Goal: Task Accomplishment & Management: Complete application form

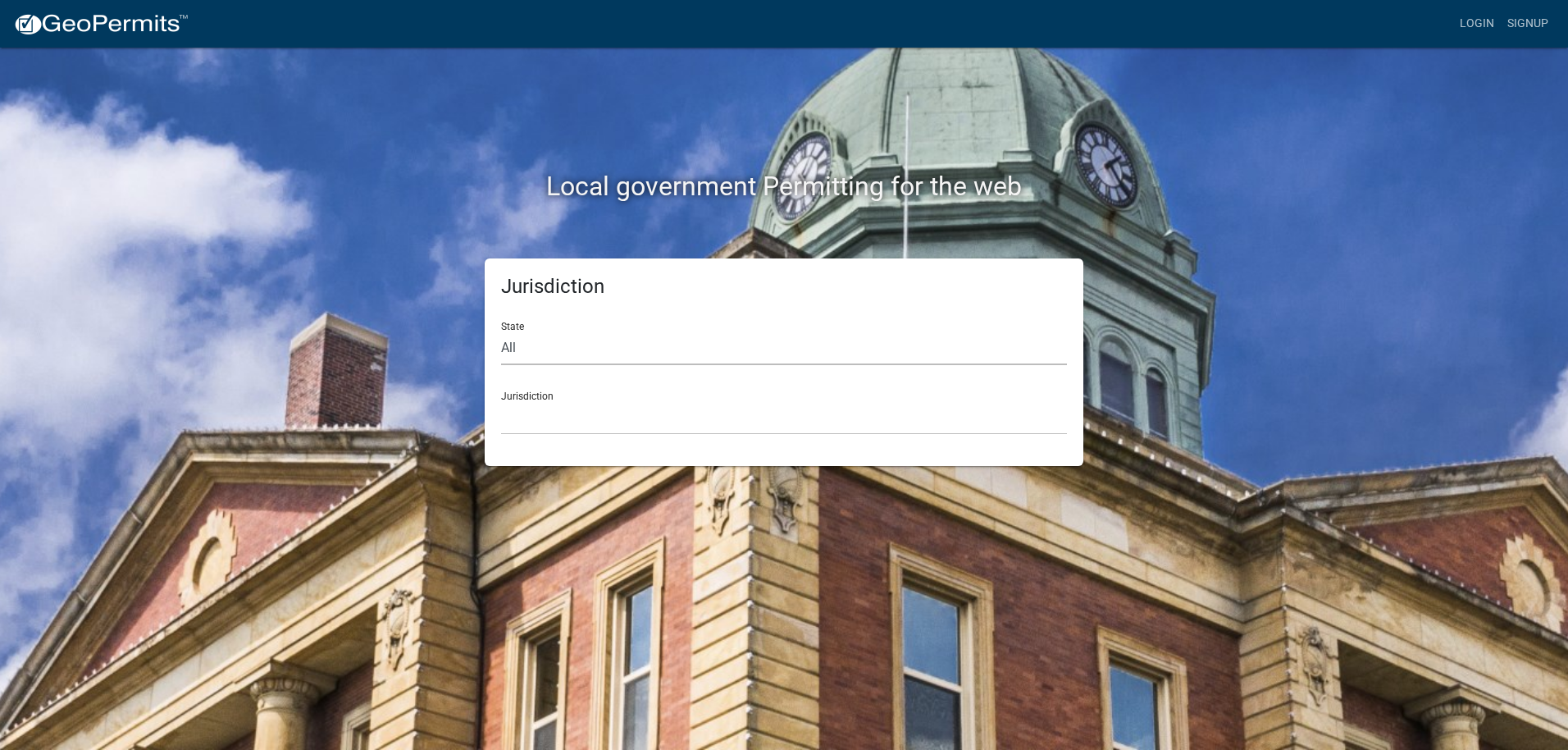
click at [603, 348] on select "All Colorado Georgia Indiana Iowa Kansas Minnesota Ohio South Carolina Wisconsin" at bounding box center [783, 347] width 566 height 33
select select "Indiana"
click at [501, 331] on select "All Colorado Georgia Indiana Iowa Kansas Minnesota Ohio South Carolina Wisconsin" at bounding box center [783, 347] width 566 height 33
click at [566, 417] on select "City of Charlestown, Indiana City of Jeffersonville, Indiana City of Logansport…" at bounding box center [783, 417] width 566 height 33
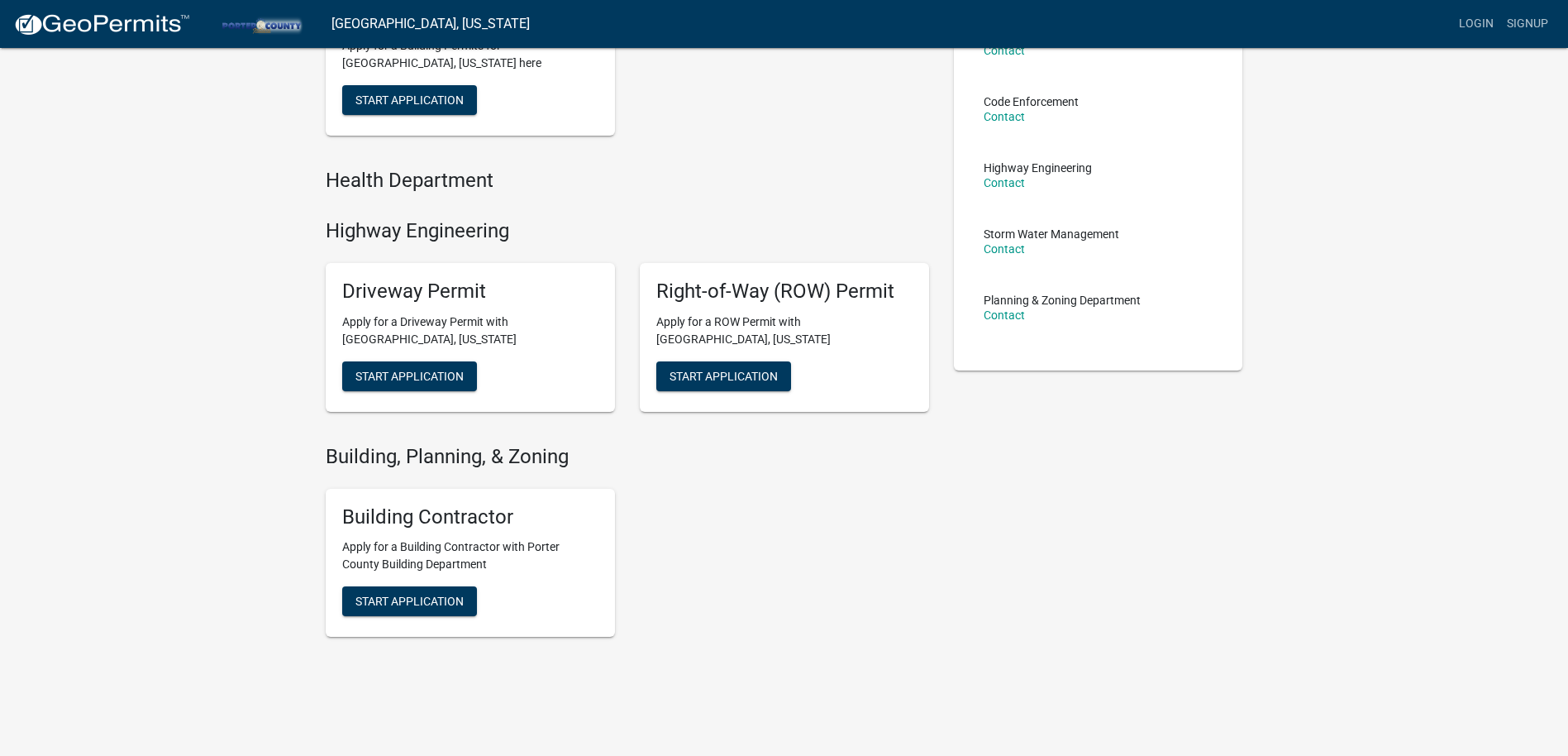
scroll to position [249, 0]
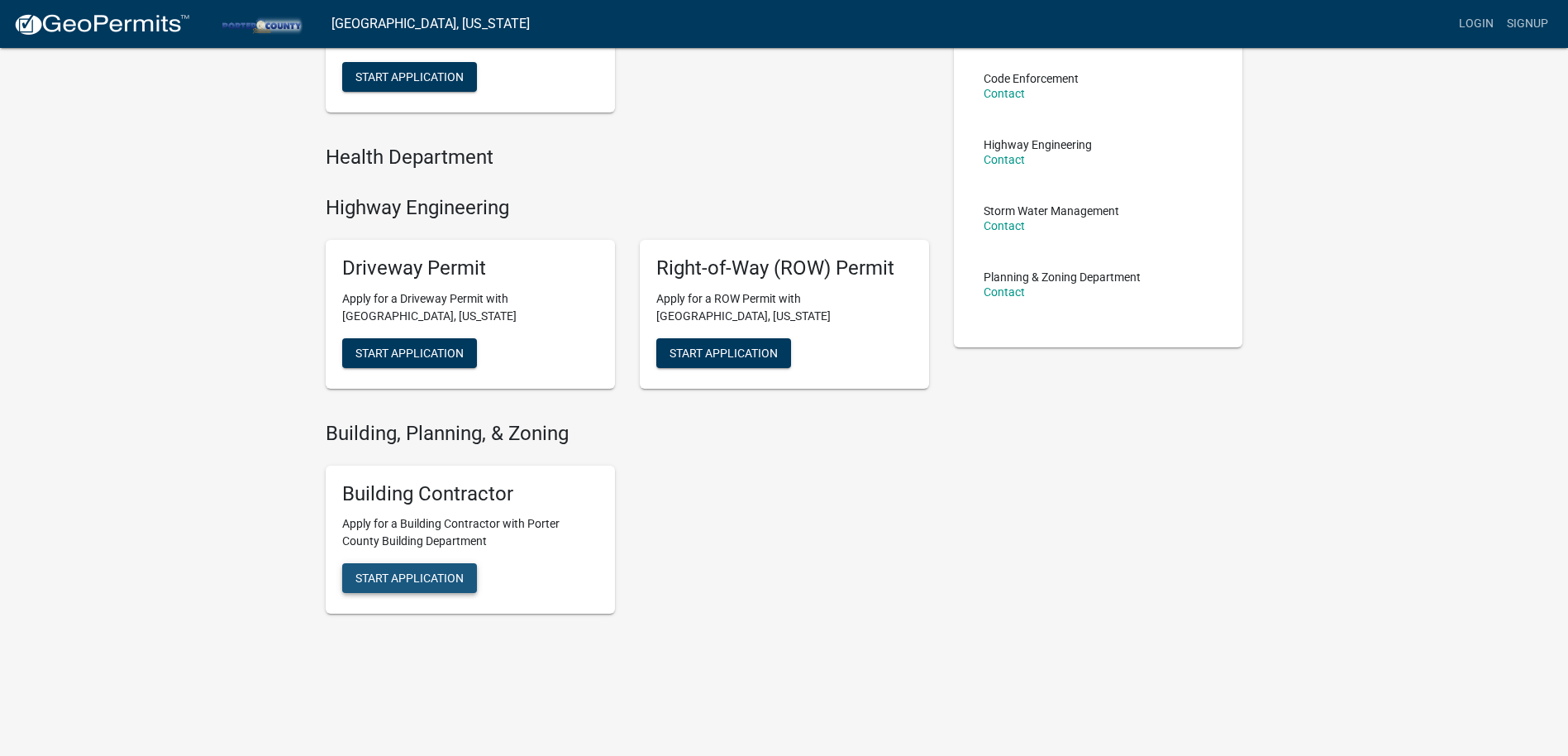
click at [408, 83] on span "Start Application" at bounding box center [409, 77] width 108 height 13
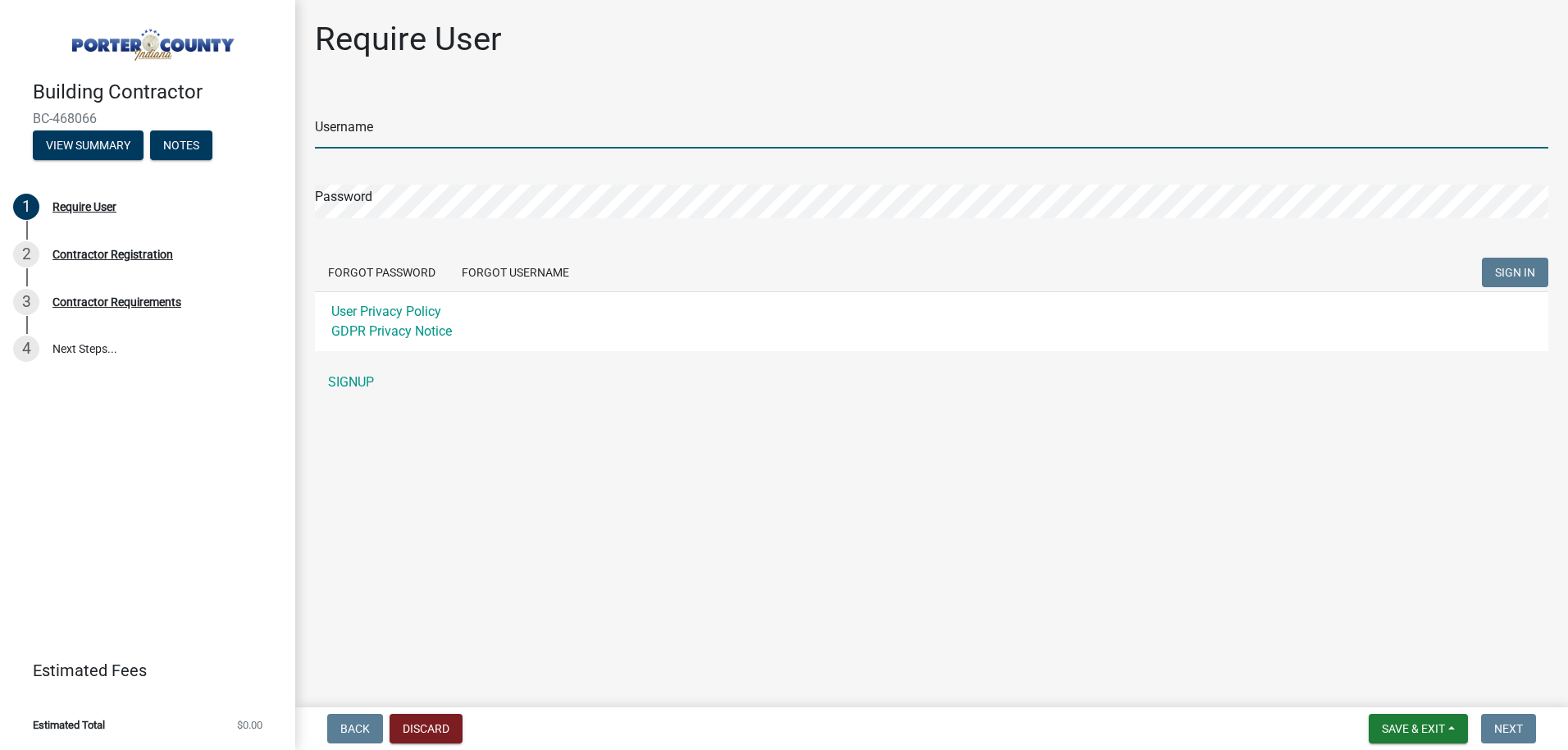
type input "ericmelton"
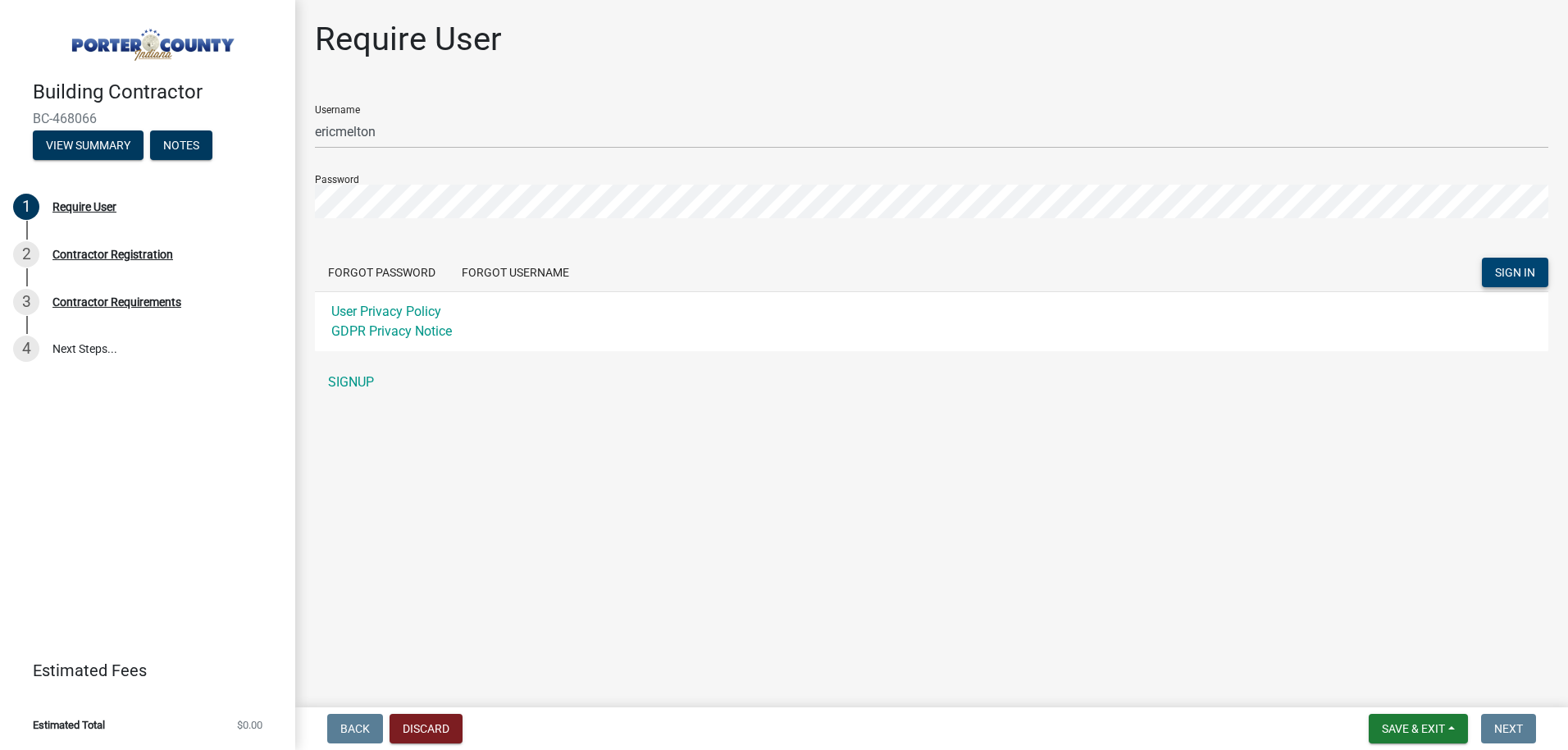
click at [1515, 272] on span "SIGN IN" at bounding box center [1515, 272] width 40 height 13
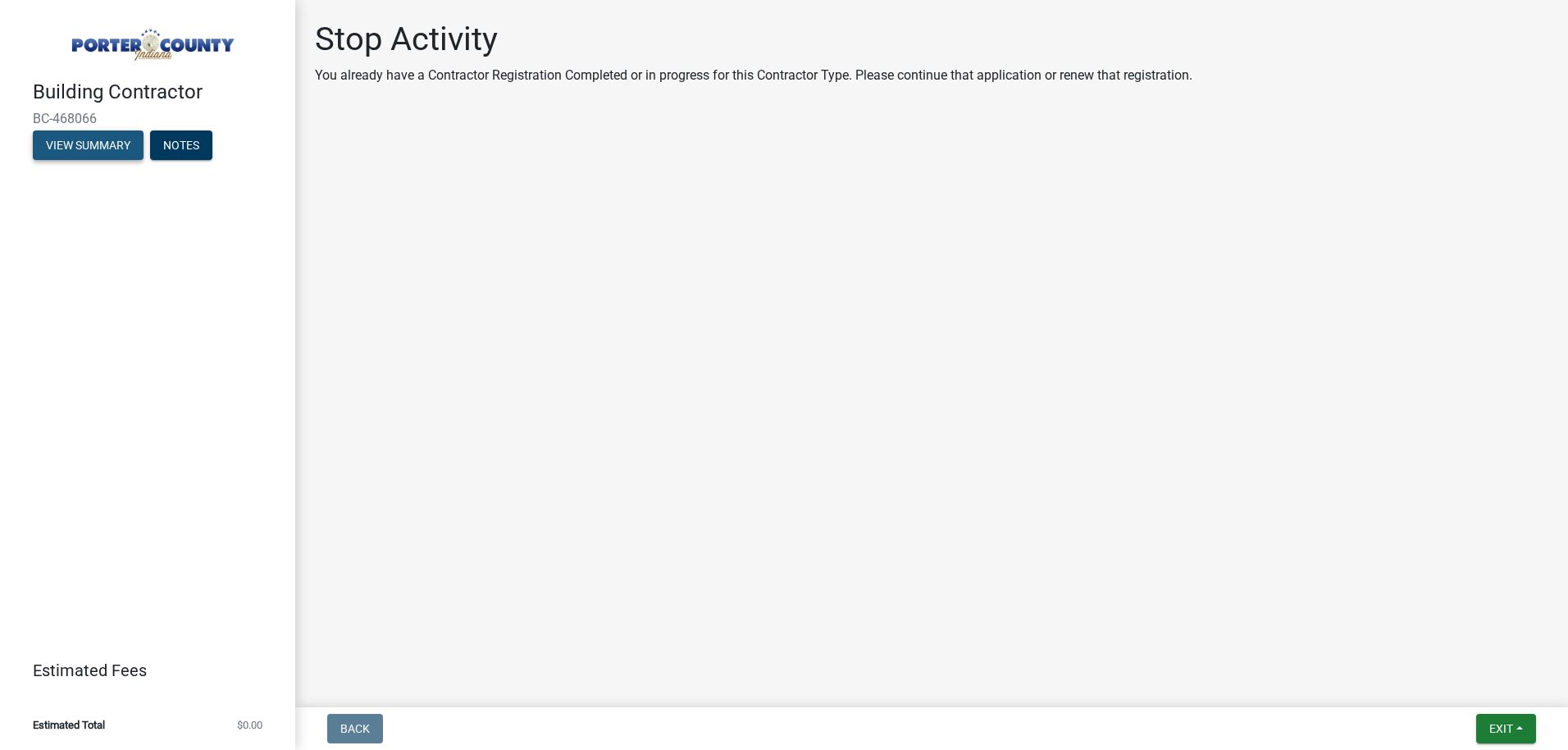
click at [96, 143] on button "View Summary" at bounding box center [88, 145] width 111 height 30
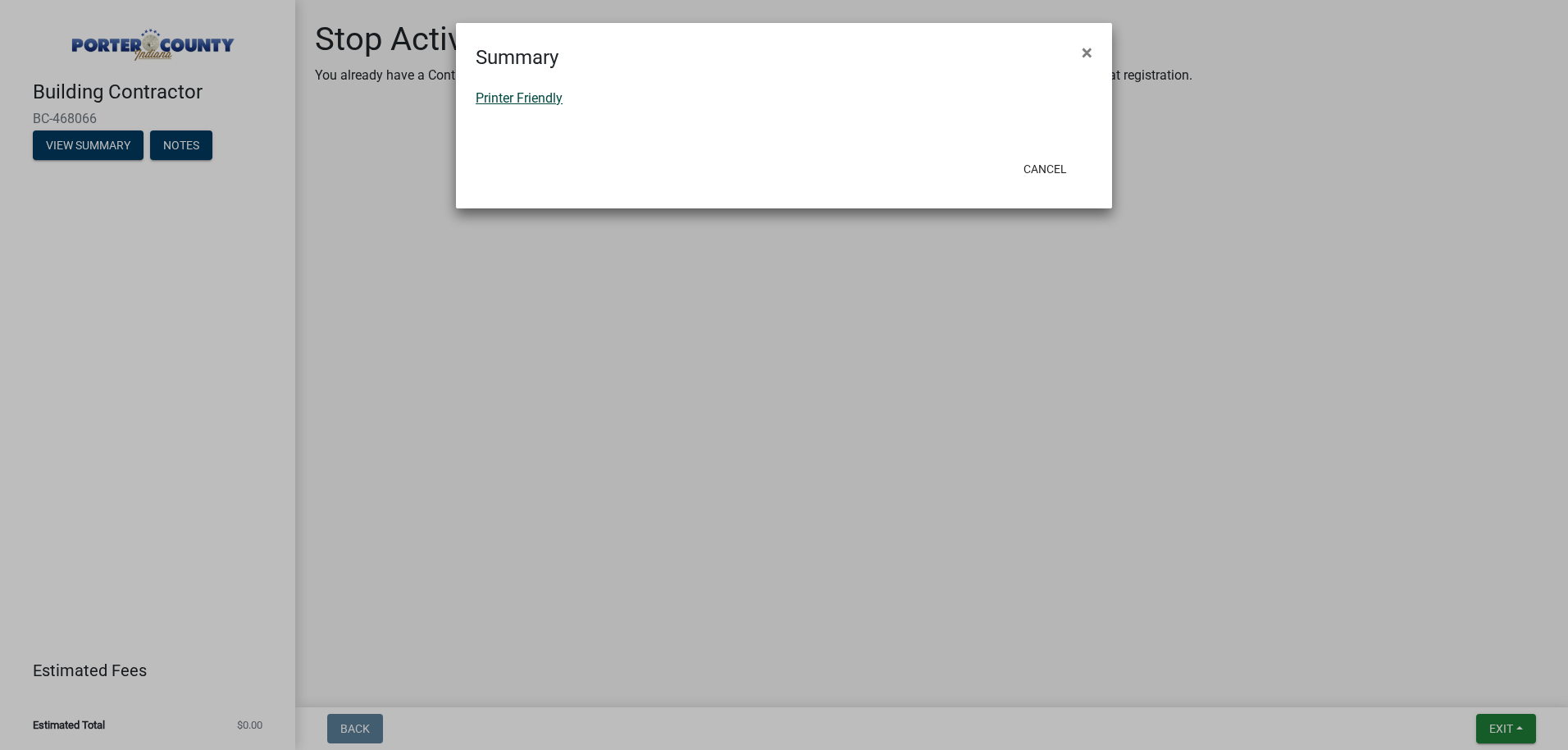
click at [544, 98] on link "Printer Friendly" at bounding box center [520, 98] width 87 height 15
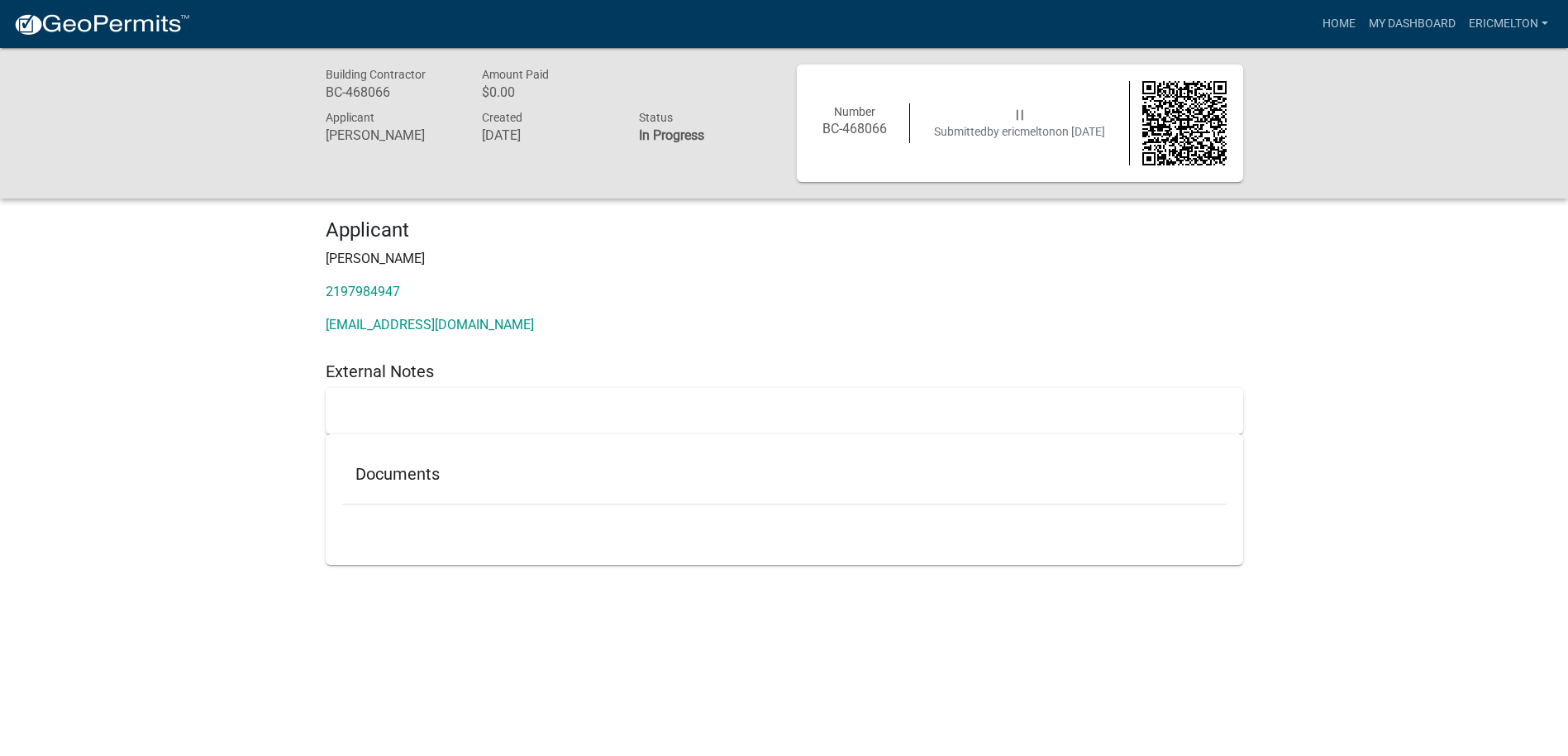
click at [883, 116] on div "Number BC-468066" at bounding box center [856, 123] width 110 height 40
click at [672, 142] on strong "In Progress" at bounding box center [671, 135] width 65 height 15
click at [375, 86] on h6 "BC-468066" at bounding box center [392, 92] width 132 height 15
click at [1418, 20] on link "My Dashboard" at bounding box center [1412, 24] width 100 height 32
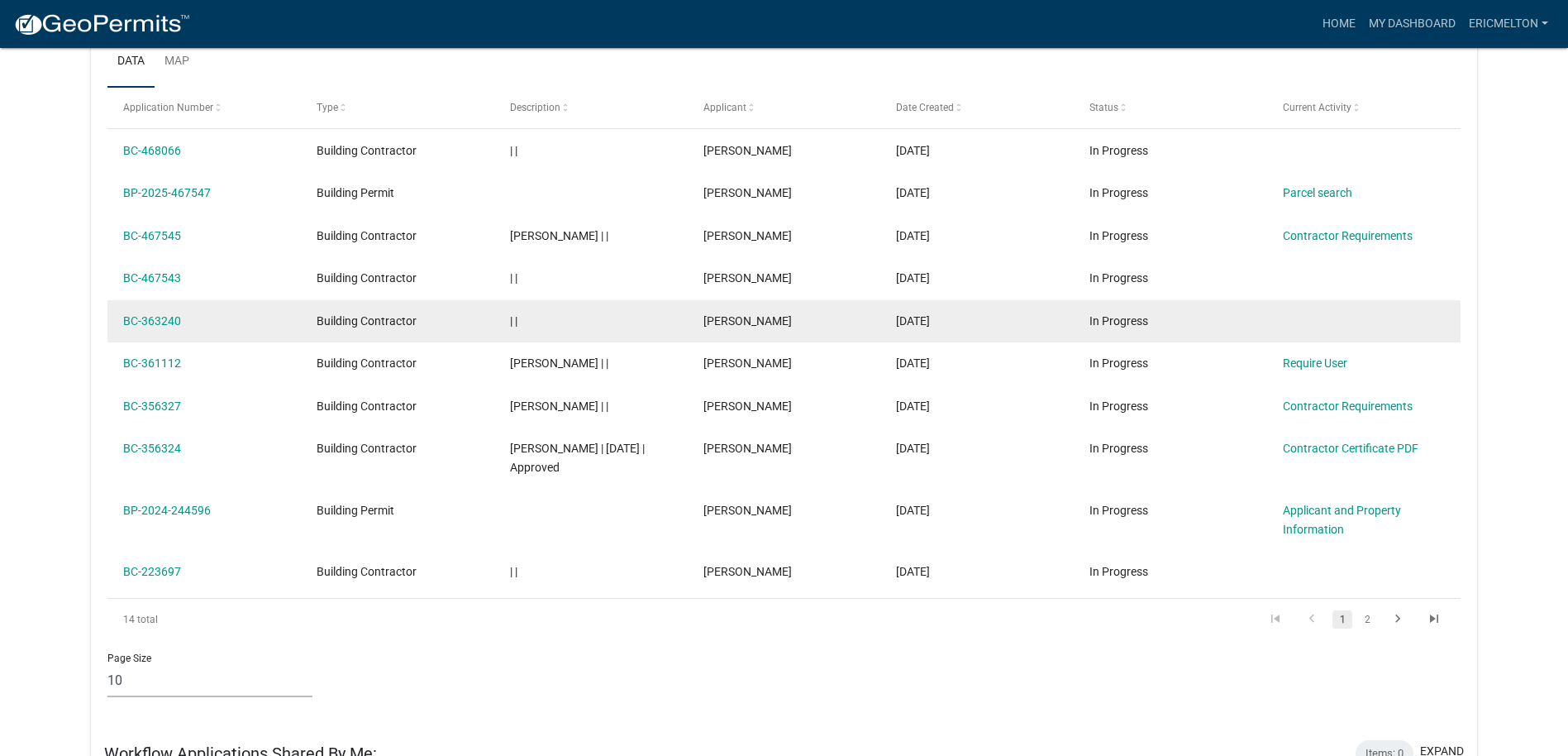
scroll to position [219, 0]
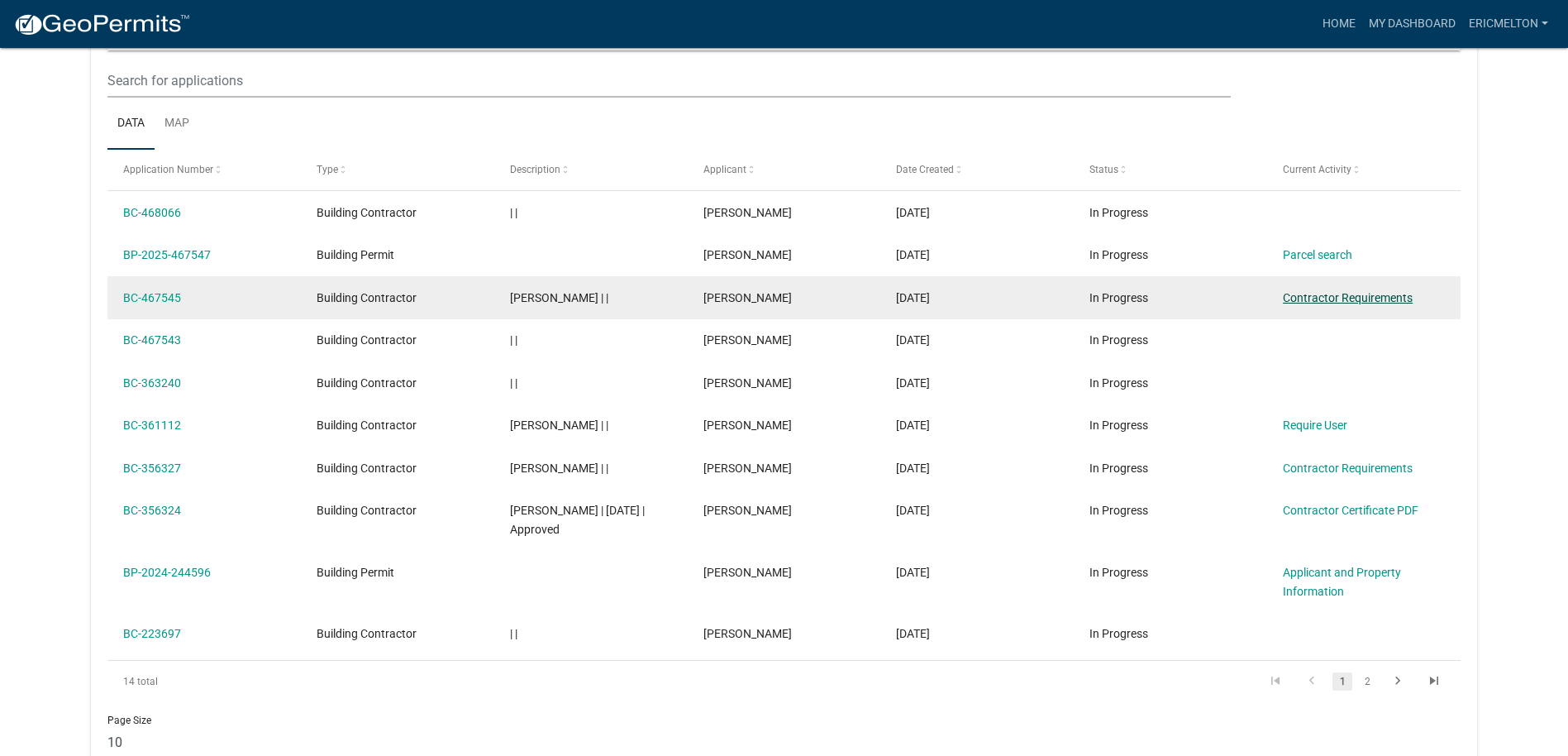
click at [1371, 297] on link "Contractor Requirements" at bounding box center [1347, 297] width 130 height 13
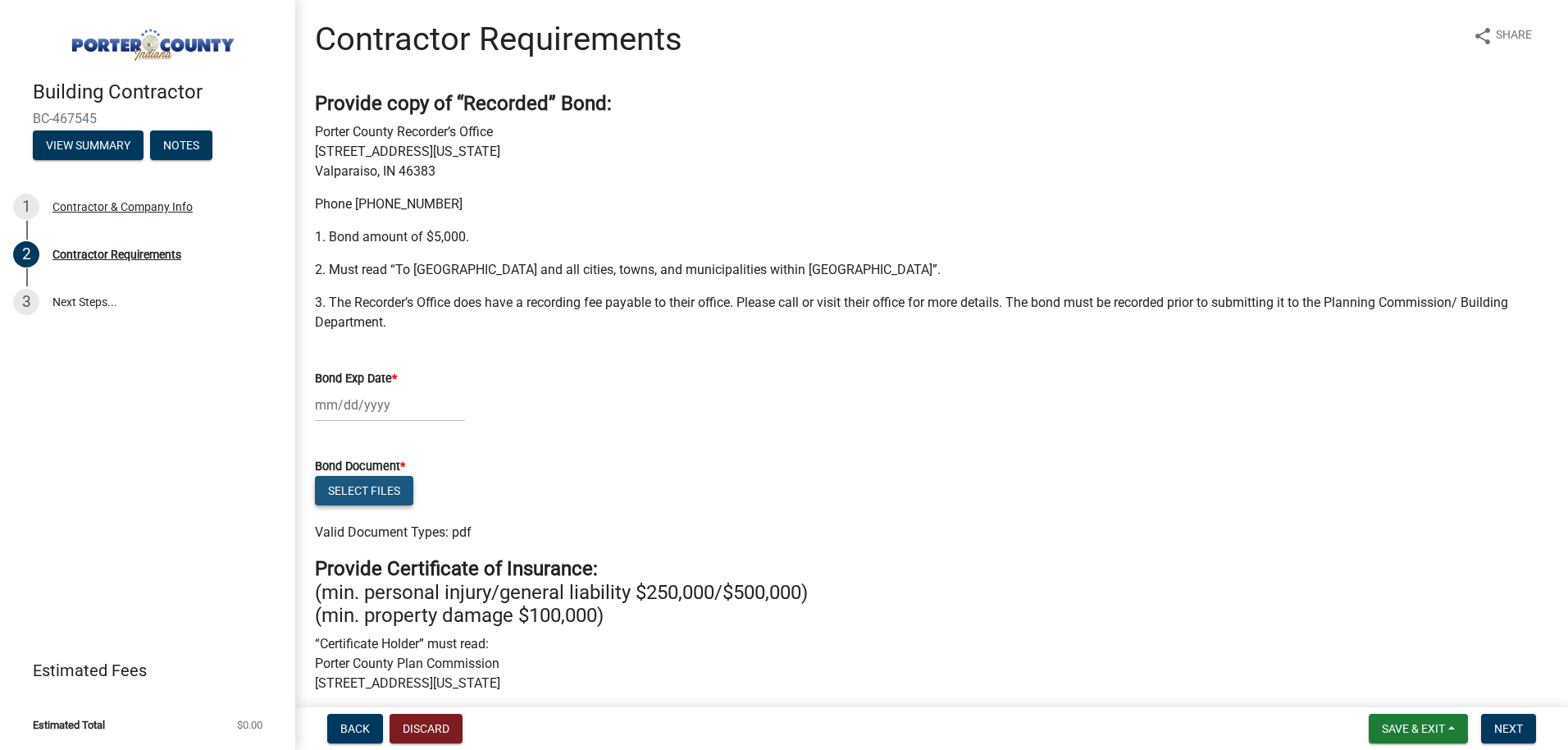
click at [386, 494] on button "Select files" at bounding box center [363, 491] width 98 height 30
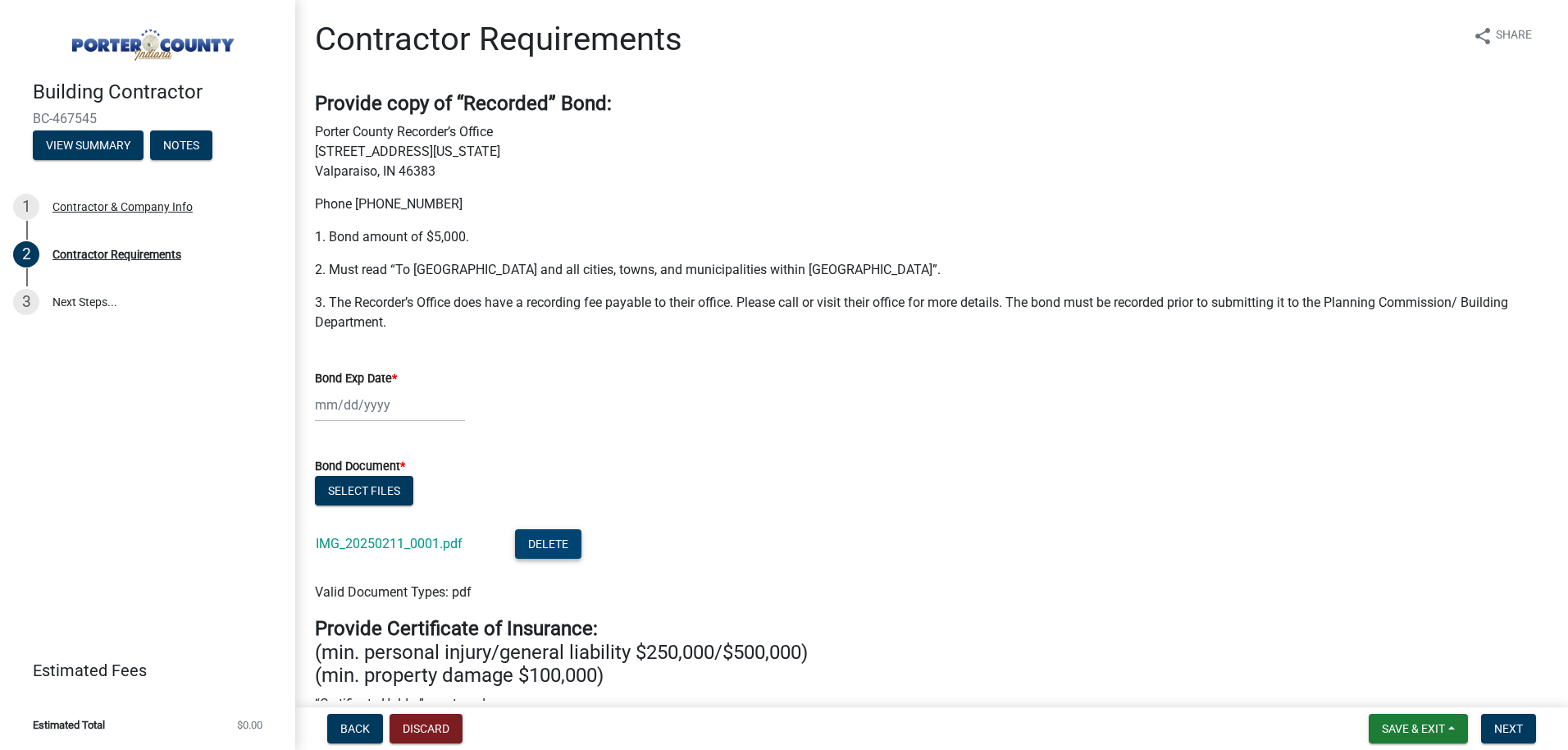
click at [555, 546] on button "Delete" at bounding box center [549, 544] width 67 height 30
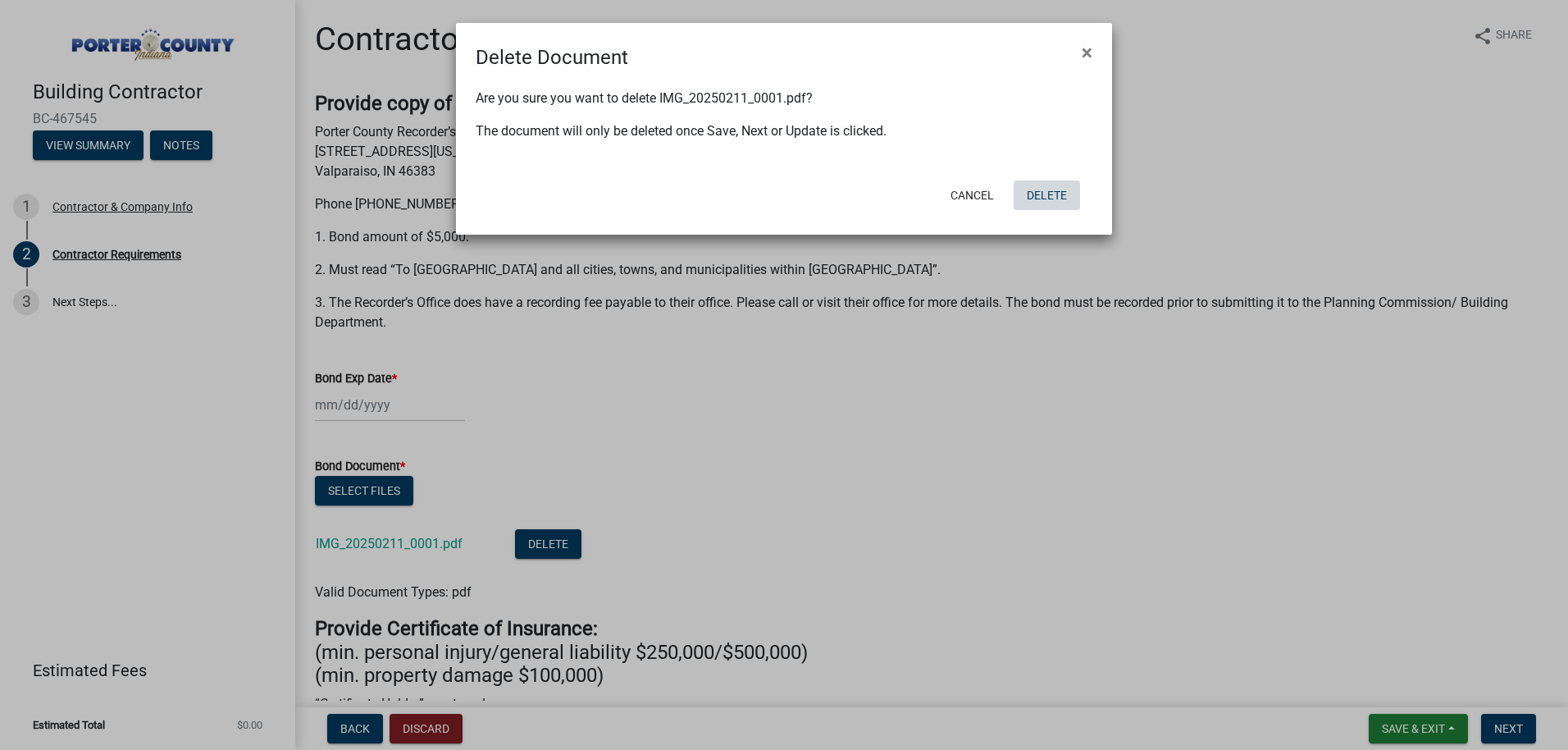
click at [1051, 201] on button "Delete" at bounding box center [1047, 195] width 67 height 30
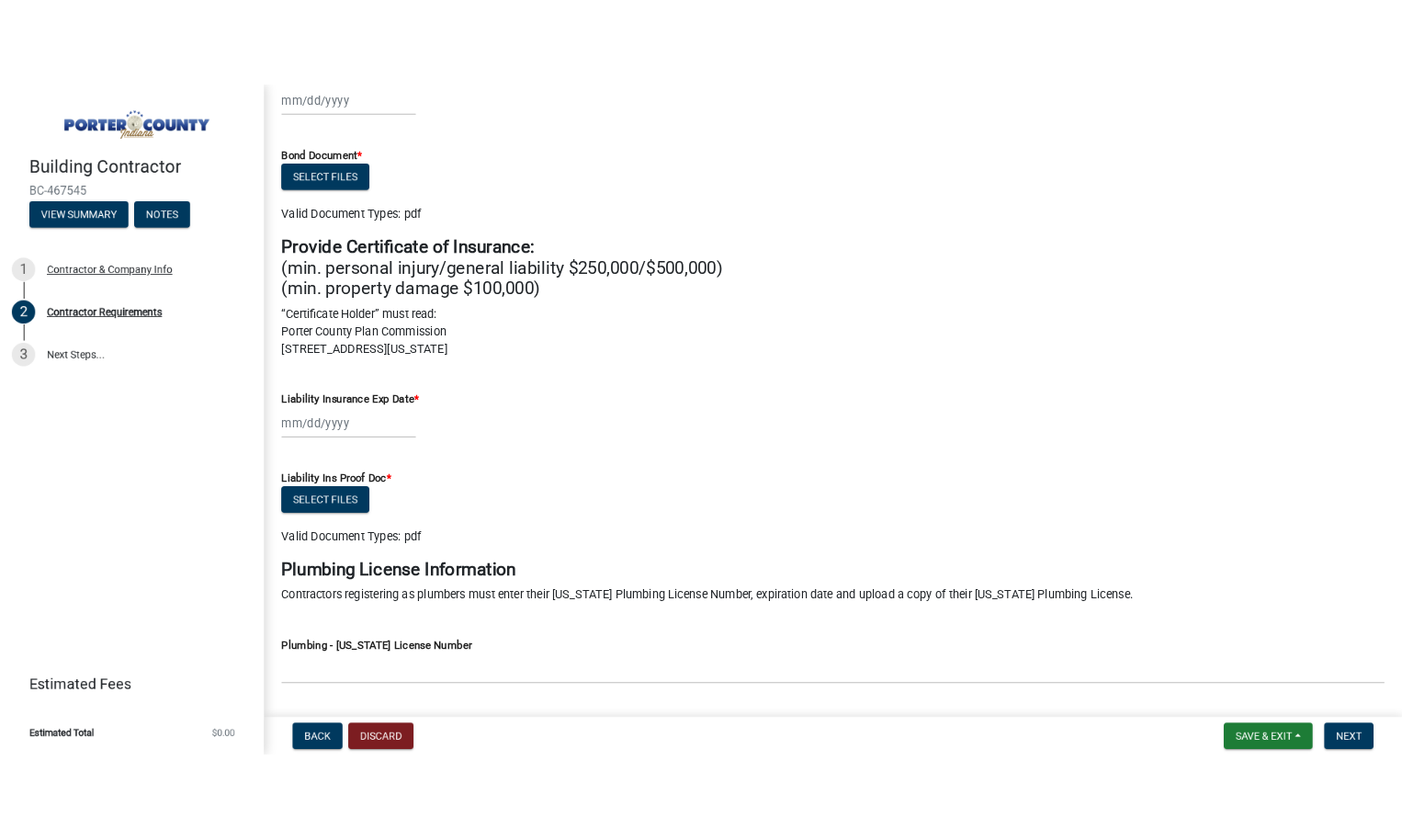
scroll to position [460, 0]
